Goal: Obtain resource: Download file/media

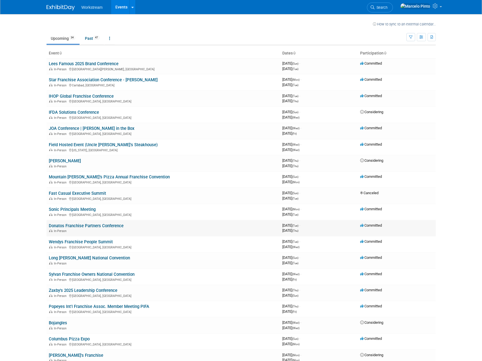
click at [100, 226] on link "Donatos Franchise Partners Conference" at bounding box center [86, 225] width 75 height 5
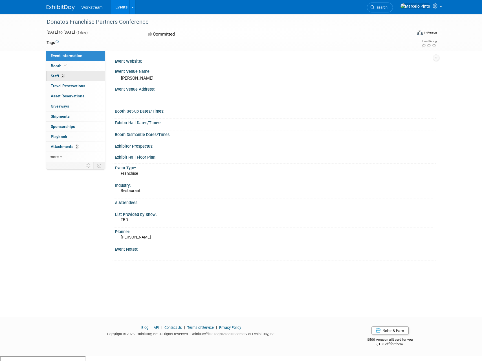
click at [86, 74] on link "2 Staff 2" at bounding box center [75, 76] width 59 height 10
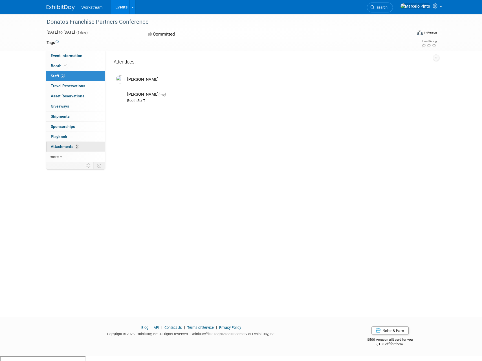
click at [84, 147] on link "3 Attachments 3" at bounding box center [75, 147] width 59 height 10
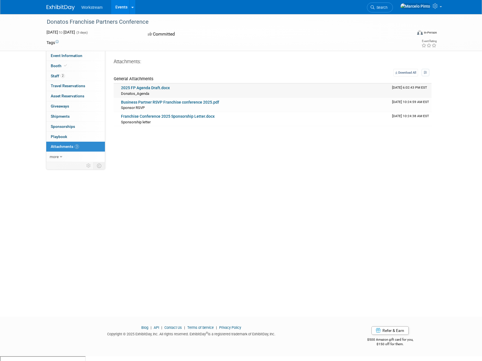
click at [158, 87] on link "2025 FP Agenda Draft.docx" at bounding box center [145, 87] width 49 height 5
